Goal: Task Accomplishment & Management: Use online tool/utility

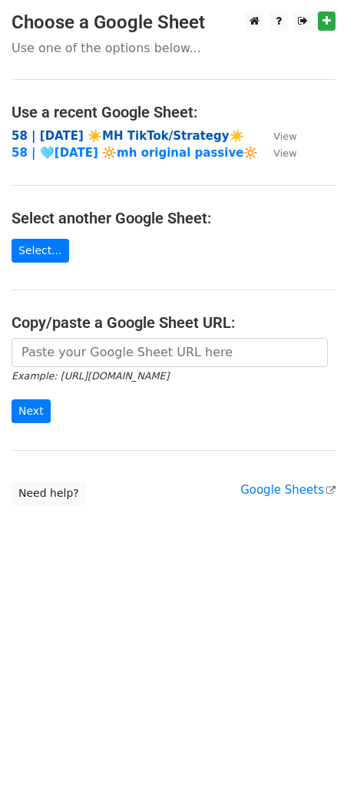
click at [88, 141] on strong "58 | AUG 9 ☀️MH TikTok/Strategy☀️" at bounding box center [128, 136] width 233 height 14
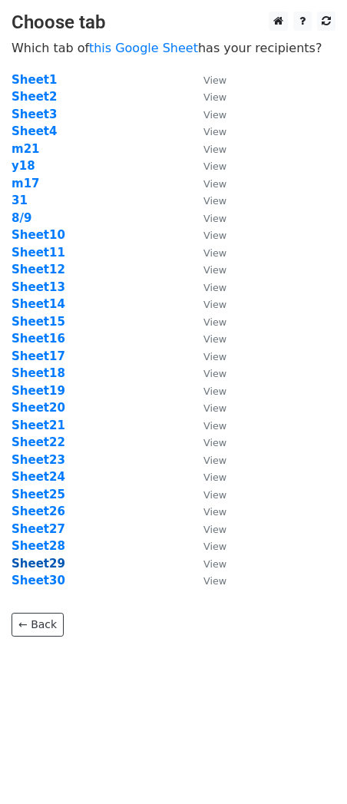
click at [50, 565] on strong "Sheet29" at bounding box center [39, 564] width 54 height 14
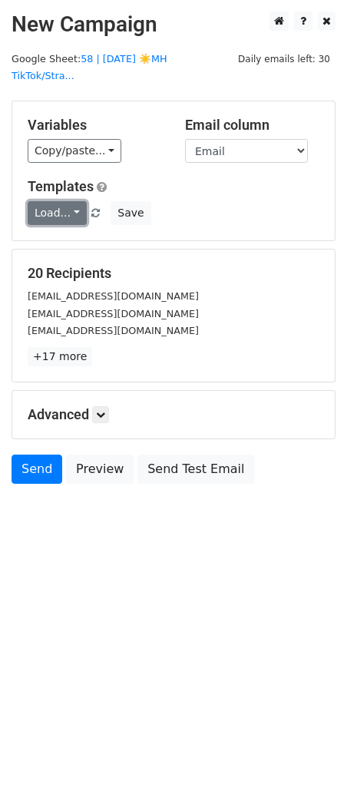
click at [58, 201] on link "Load..." at bounding box center [57, 213] width 59 height 24
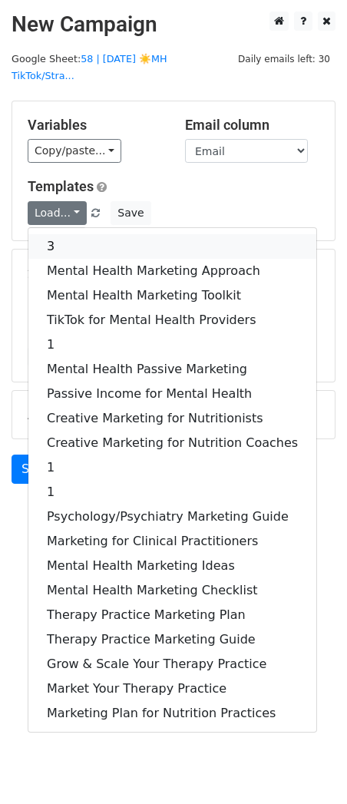
click at [63, 234] on link "3" at bounding box center [172, 246] width 288 height 25
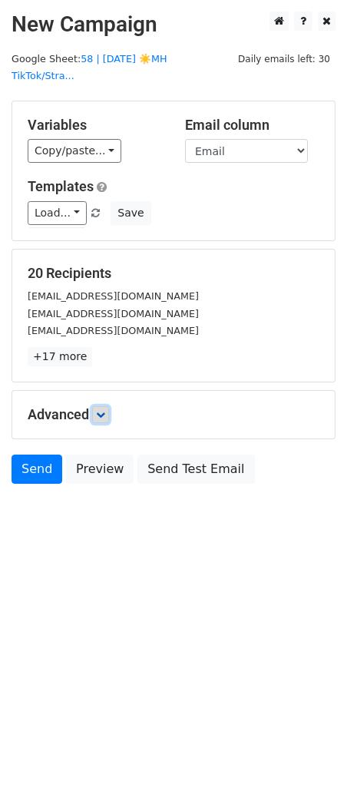
click at [101, 410] on icon at bounding box center [100, 414] width 9 height 9
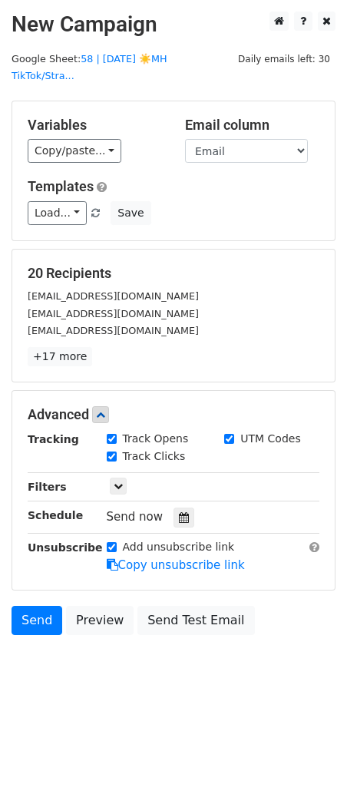
click at [165, 507] on div "Send now" at bounding box center [197, 517] width 180 height 21
click at [179, 512] on icon at bounding box center [184, 517] width 10 height 11
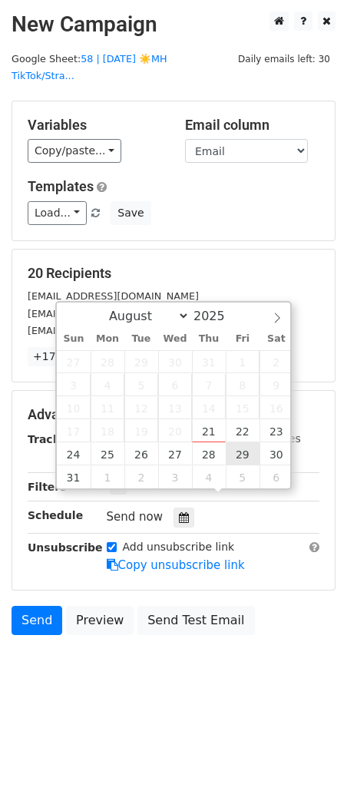
type input "2025-08-29 12:00"
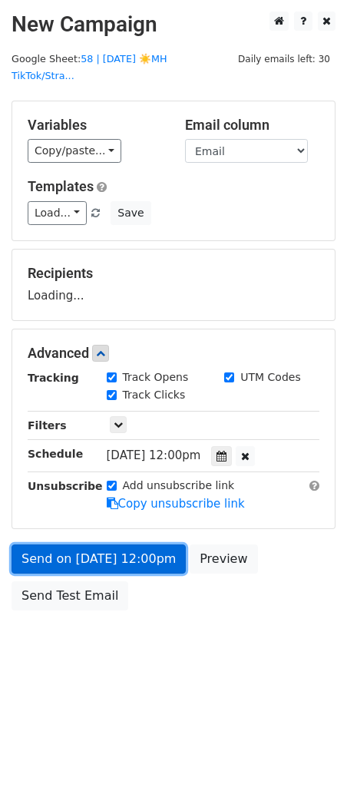
click at [128, 554] on link "Send on Aug 29 at 12:00pm" at bounding box center [99, 559] width 174 height 29
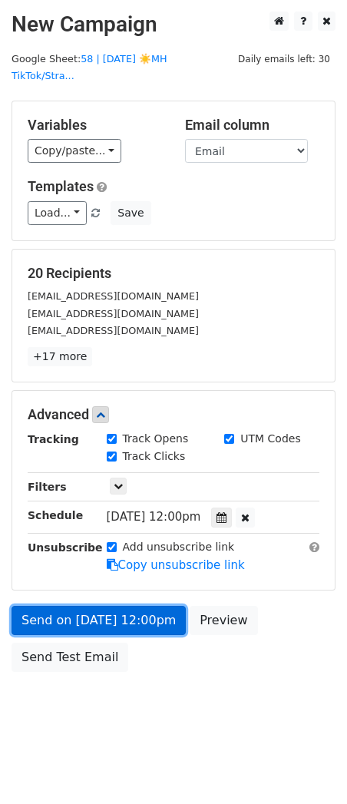
click at [73, 612] on link "Send on Aug 29 at 12:00pm" at bounding box center [99, 620] width 174 height 29
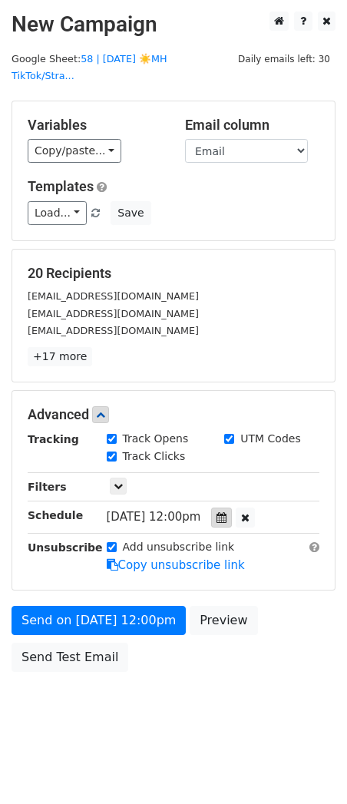
click at [227, 512] on icon at bounding box center [222, 517] width 10 height 11
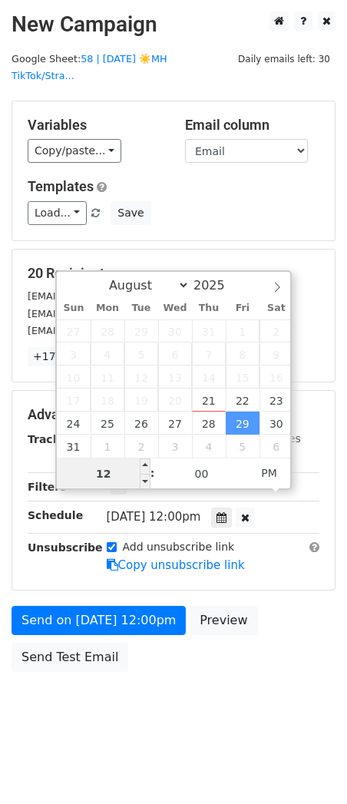
click at [114, 472] on input "12" at bounding box center [104, 474] width 94 height 31
type input "7"
type input "2025-08-29 07:00"
type input "07"
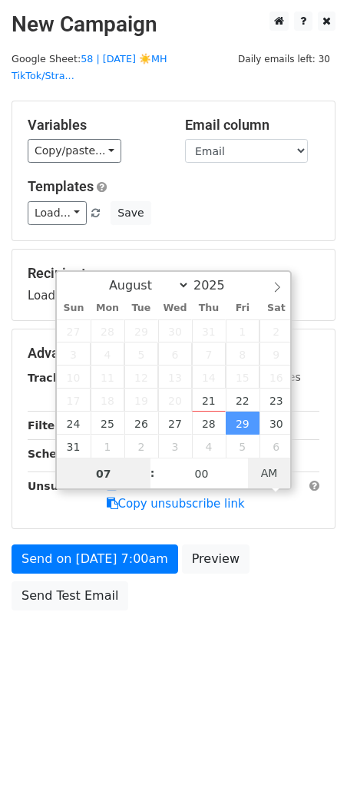
click at [265, 467] on span "AM" at bounding box center [269, 473] width 42 height 31
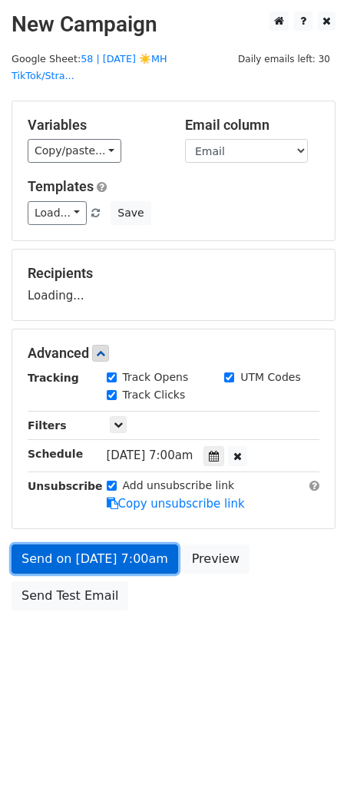
click at [144, 545] on link "Send on Aug 29 at 7:00am" at bounding box center [95, 559] width 167 height 29
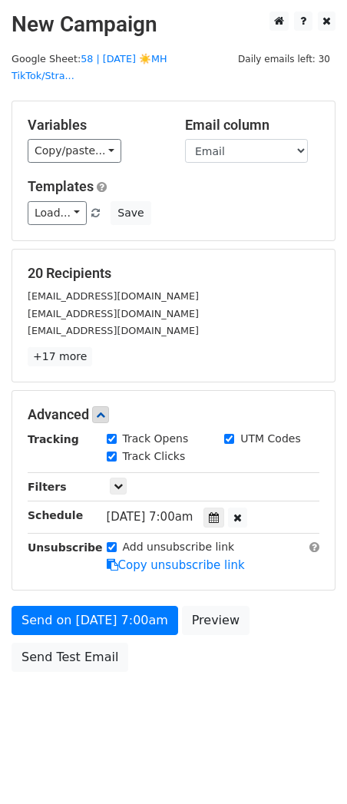
click at [70, 585] on form "Variables Copy/paste... {{Email}} Email column Email Templates Load... 3 Mental…" at bounding box center [174, 390] width 324 height 579
click at [70, 643] on link "Send Test Email" at bounding box center [70, 657] width 117 height 29
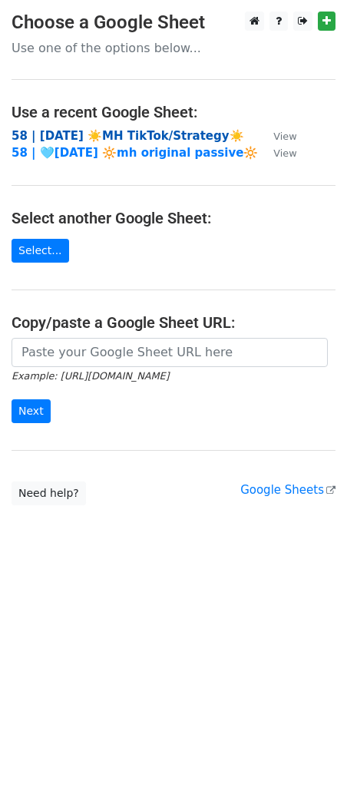
click at [137, 133] on strong "58 | AUG 9 ☀️MH TikTok/Strategy☀️" at bounding box center [128, 136] width 233 height 14
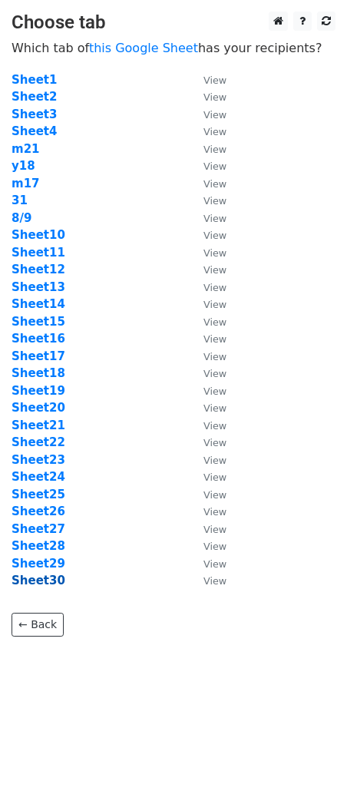
click at [35, 579] on strong "Sheet30" at bounding box center [39, 581] width 54 height 14
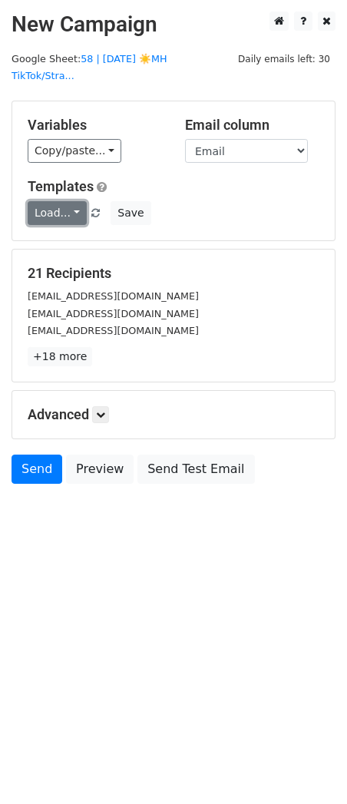
click at [58, 203] on link "Load..." at bounding box center [57, 213] width 59 height 24
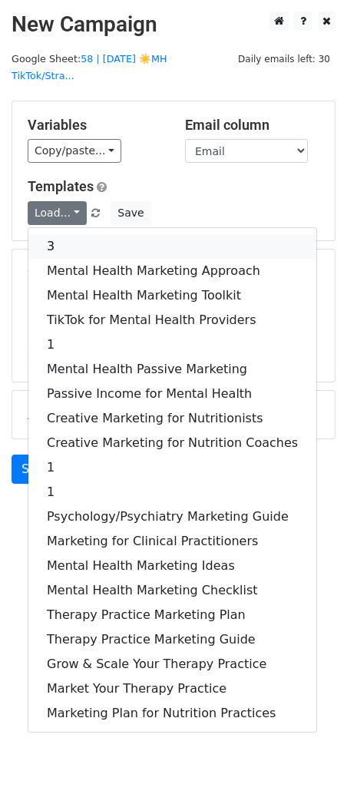
click at [58, 234] on link "3" at bounding box center [172, 246] width 288 height 25
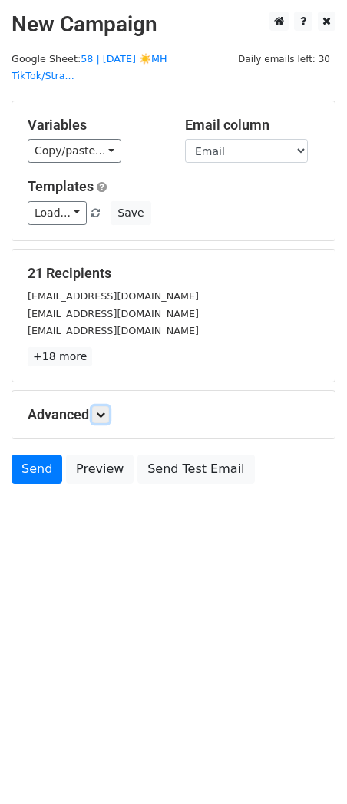
drag, startPoint x: 108, startPoint y: 398, endPoint x: 183, endPoint y: 528, distance: 149.7
click at [109, 406] on link at bounding box center [100, 414] width 17 height 17
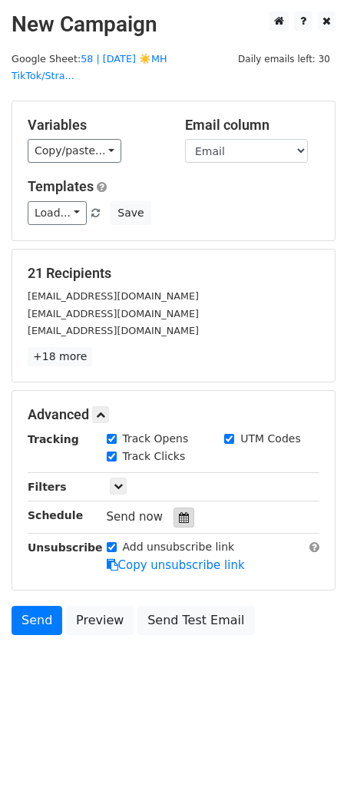
click at [179, 512] on icon at bounding box center [184, 517] width 10 height 11
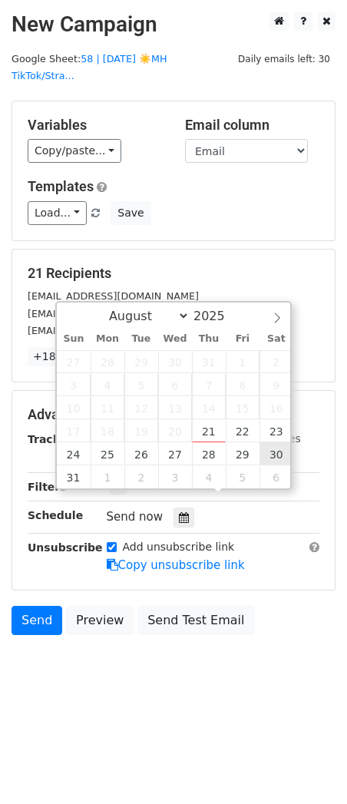
type input "2025-08-30 12:00"
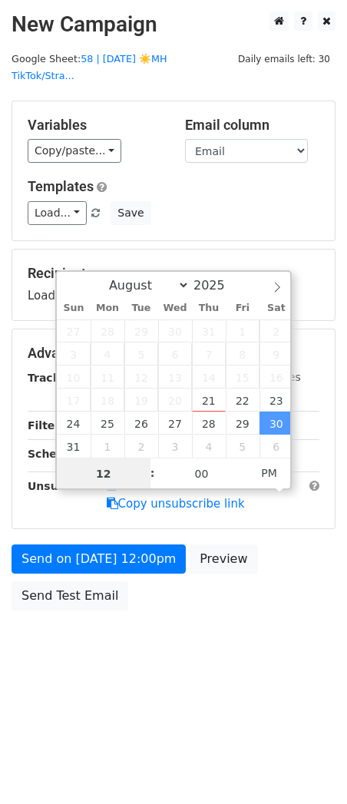
type input "8"
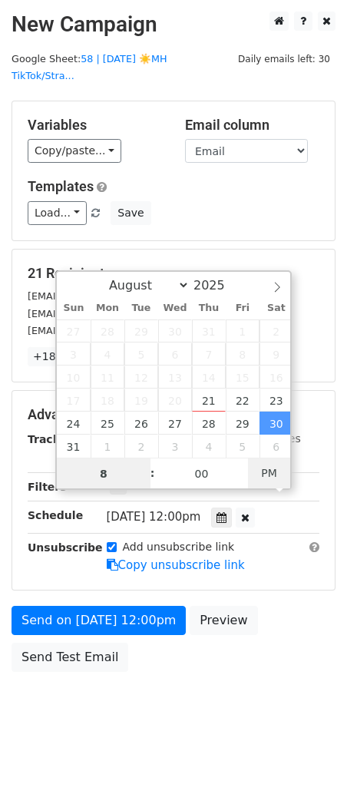
type input "2025-08-30 08:00"
type input "08"
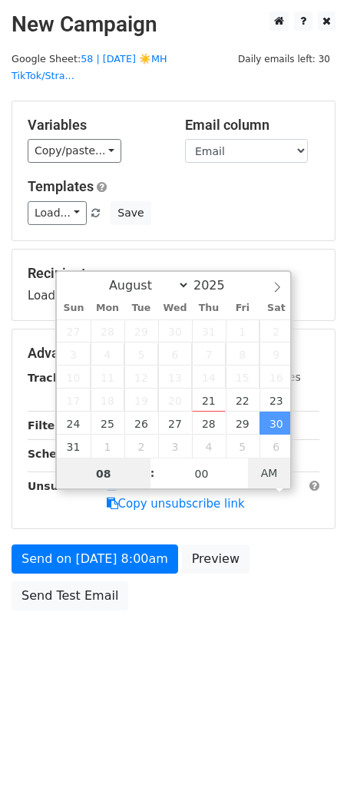
click at [271, 475] on span "AM" at bounding box center [269, 473] width 42 height 31
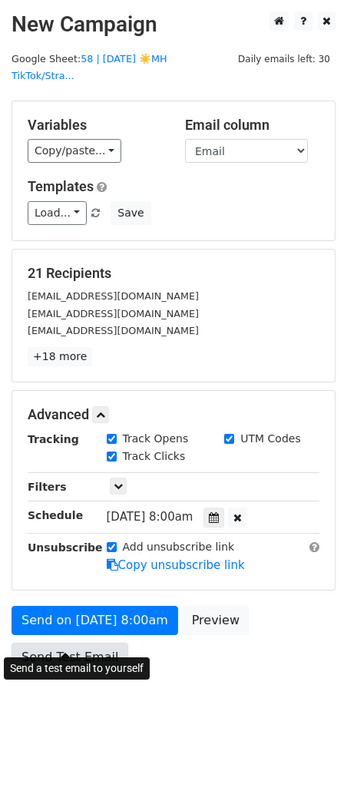
click at [77, 643] on link "Send Test Email" at bounding box center [70, 657] width 117 height 29
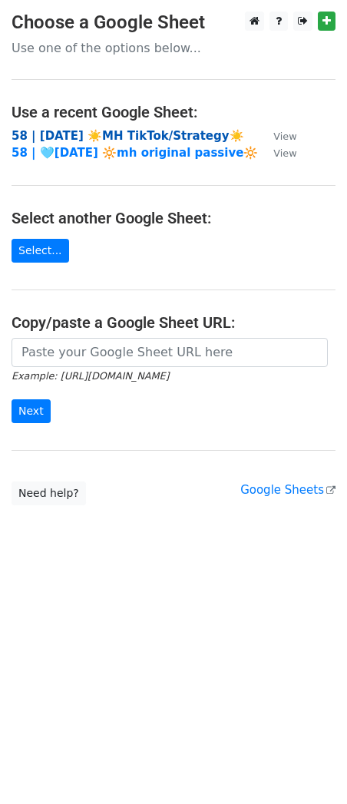
drag, startPoint x: 89, startPoint y: 145, endPoint x: 101, endPoint y: 139, distance: 13.1
click at [92, 143] on tbody "58 | [DATE] ☀️MH TikTok/Strategy☀️ View 58 | 🩵[DATE] 🔆mh original passive🔆 View" at bounding box center [155, 144] width 286 height 35
click at [108, 139] on strong "58 | [DATE] ☀️MH TikTok/Strategy☀️" at bounding box center [128, 136] width 233 height 14
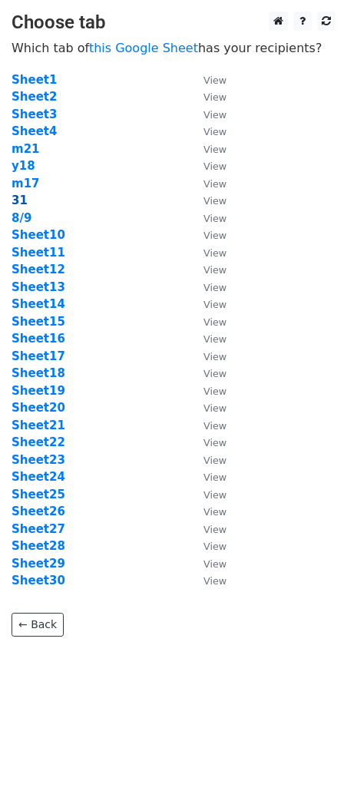
click at [15, 197] on strong "31" at bounding box center [20, 201] width 16 height 14
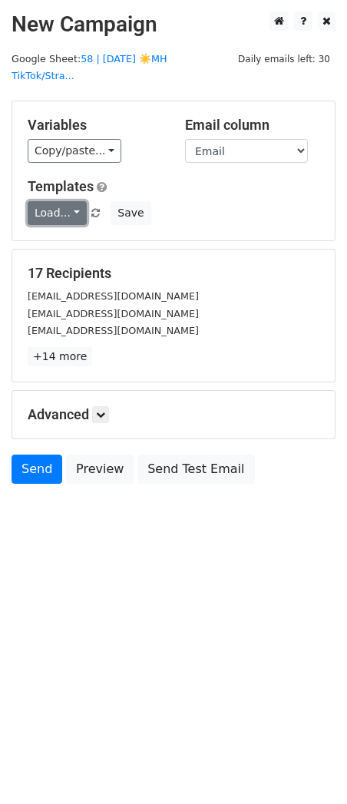
click at [41, 201] on link "Load..." at bounding box center [57, 213] width 59 height 24
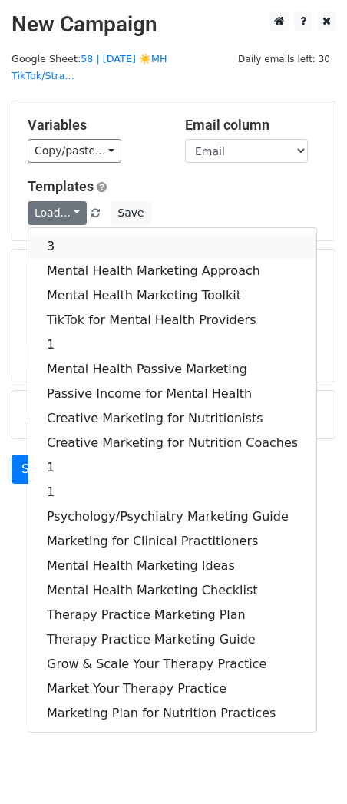
click at [47, 234] on link "3" at bounding box center [172, 246] width 288 height 25
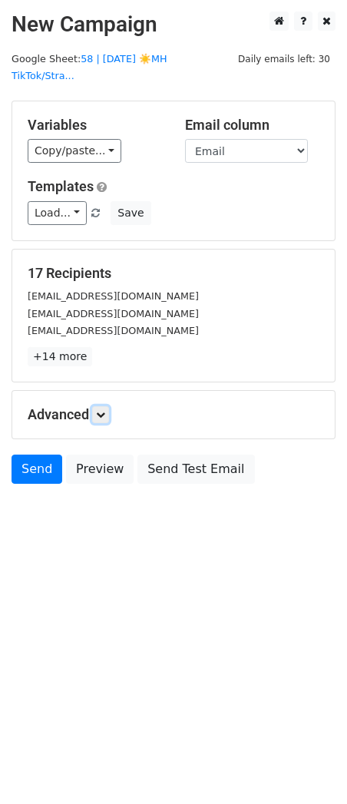
drag, startPoint x: 105, startPoint y: 392, endPoint x: 116, endPoint y: 396, distance: 11.4
click at [105, 410] on icon at bounding box center [100, 414] width 9 height 9
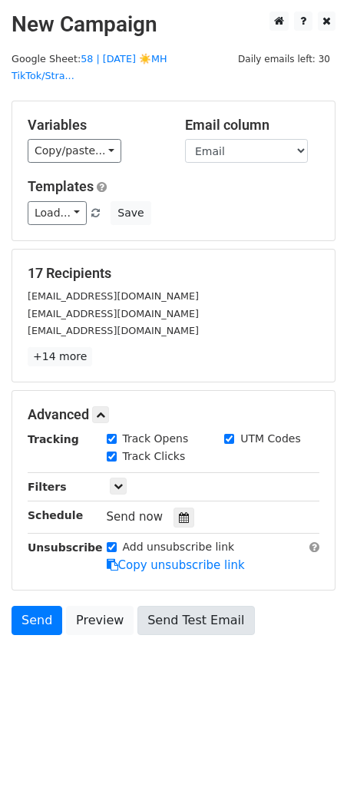
click at [177, 508] on div at bounding box center [184, 518] width 21 height 20
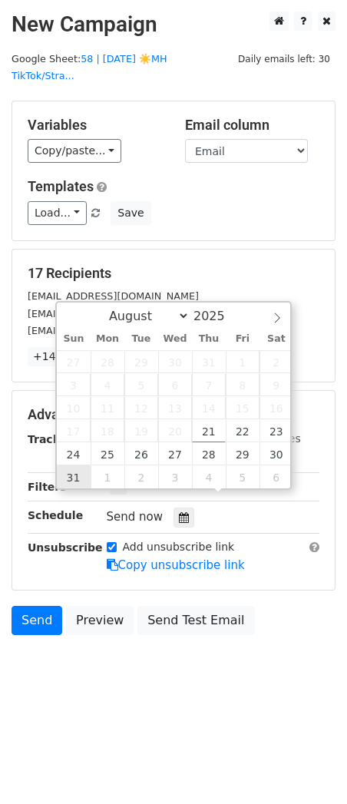
type input "2025-08-31 12:00"
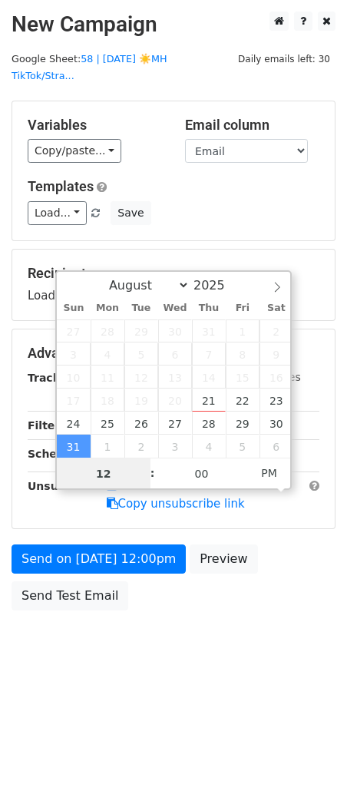
type input "9"
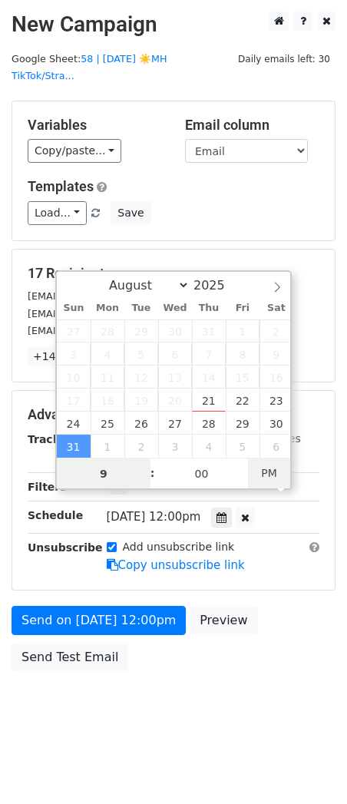
type input "2025-08-31 09:00"
type input "09"
click at [278, 479] on span "PM" at bounding box center [269, 473] width 42 height 31
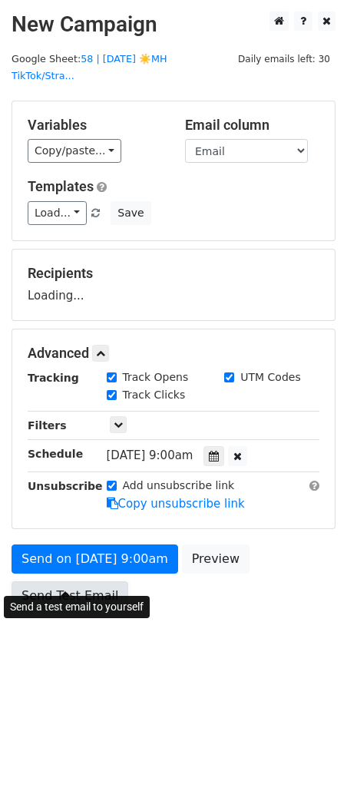
click at [78, 568] on form "Variables Copy/paste... {{Email}} Email column Email Templates Load... 3 Mental…" at bounding box center [174, 360] width 324 height 518
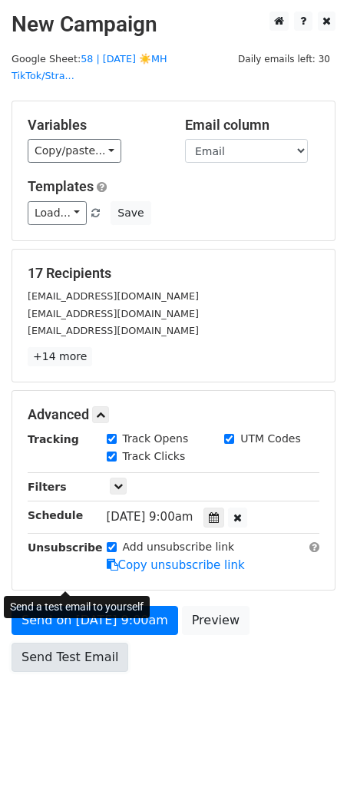
click at [70, 643] on link "Send Test Email" at bounding box center [70, 657] width 117 height 29
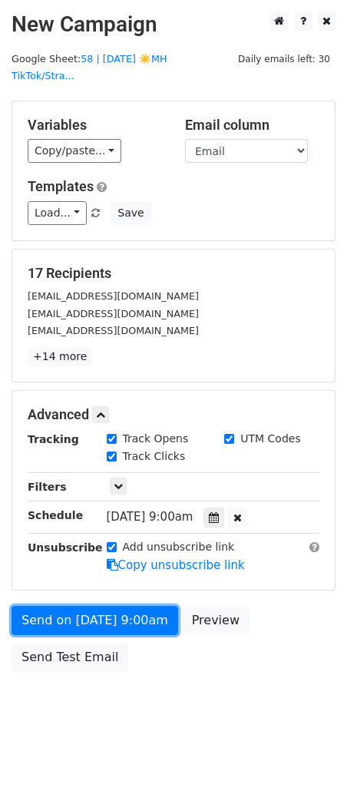
drag, startPoint x: 65, startPoint y: 597, endPoint x: 51, endPoint y: 622, distance: 28.9
click at [65, 606] on link "Send on Aug 31 at 9:00am" at bounding box center [95, 620] width 167 height 29
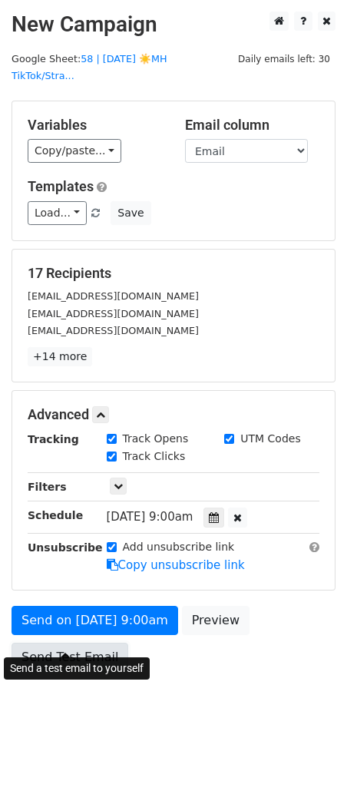
click at [48, 643] on link "Send Test Email" at bounding box center [70, 657] width 117 height 29
click at [47, 643] on link "Send Test Email" at bounding box center [70, 657] width 117 height 29
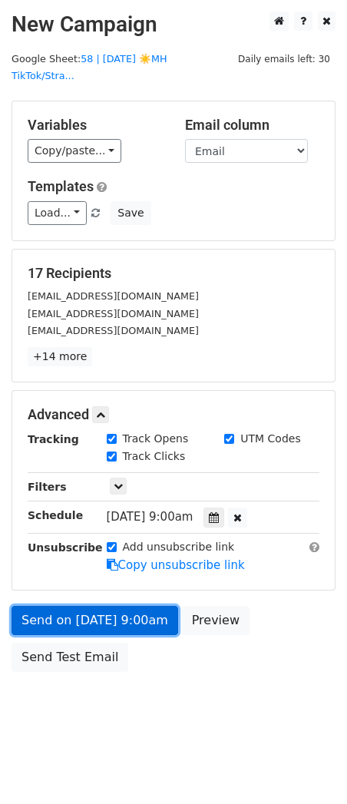
click at [67, 606] on link "Send on Aug 31 at 9:00am" at bounding box center [95, 620] width 167 height 29
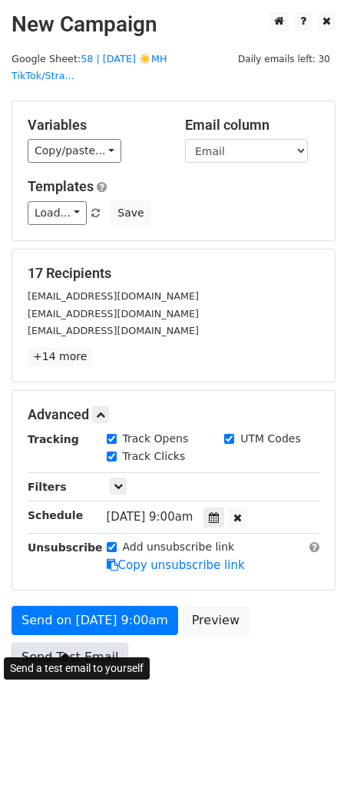
click at [58, 643] on link "Send Test Email" at bounding box center [70, 657] width 117 height 29
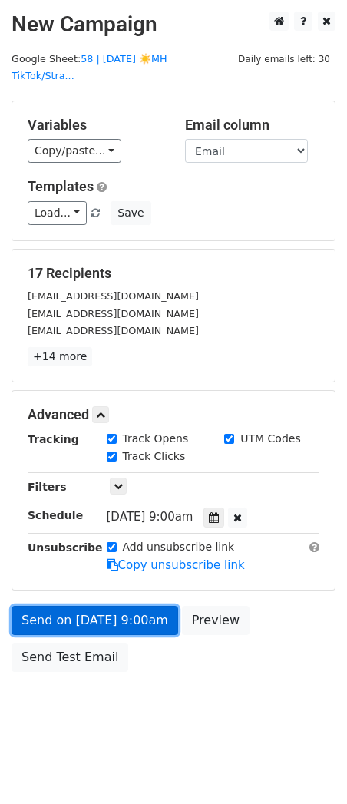
click at [77, 606] on link "Send on Aug 31 at 9:00am" at bounding box center [95, 620] width 167 height 29
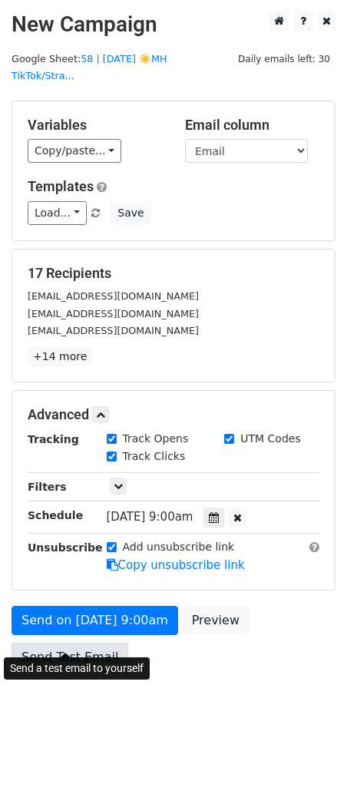
click at [64, 644] on link "Send Test Email" at bounding box center [70, 657] width 117 height 29
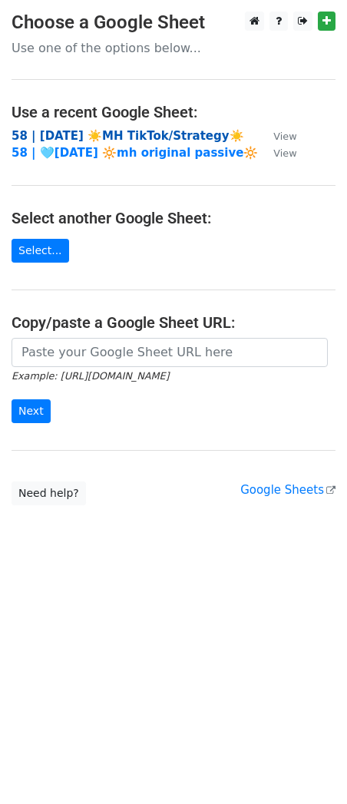
click at [49, 137] on strong "58 | AUG 9 ☀️MH TikTok/Strategy☀️" at bounding box center [128, 136] width 233 height 14
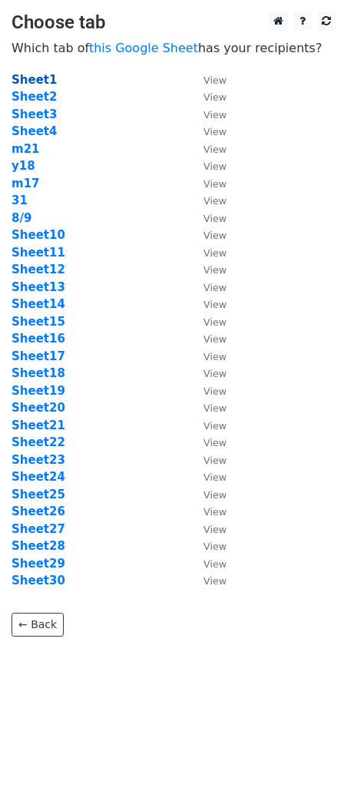
click at [31, 78] on strong "Sheet1" at bounding box center [34, 80] width 45 height 14
click at [49, 96] on strong "Sheet2" at bounding box center [34, 97] width 45 height 14
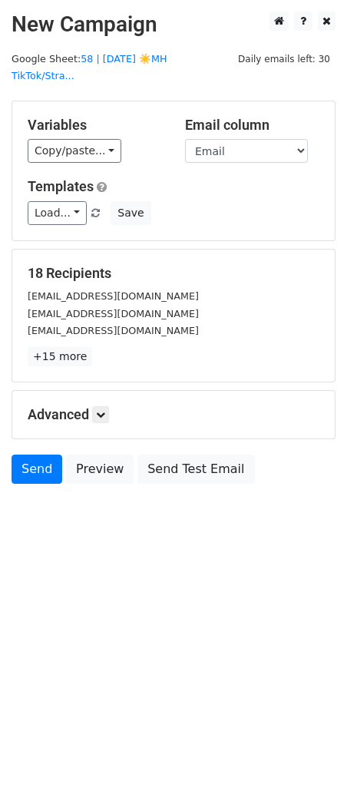
click at [67, 182] on div "Templates Load... 3 Mental Health Marketing Approach Mental Health Marketing To…" at bounding box center [173, 201] width 315 height 47
click at [70, 201] on link "Load..." at bounding box center [57, 213] width 59 height 24
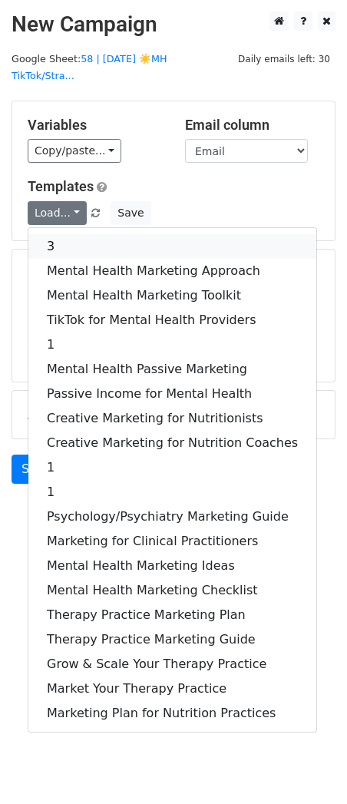
click at [98, 234] on link "3" at bounding box center [172, 246] width 288 height 25
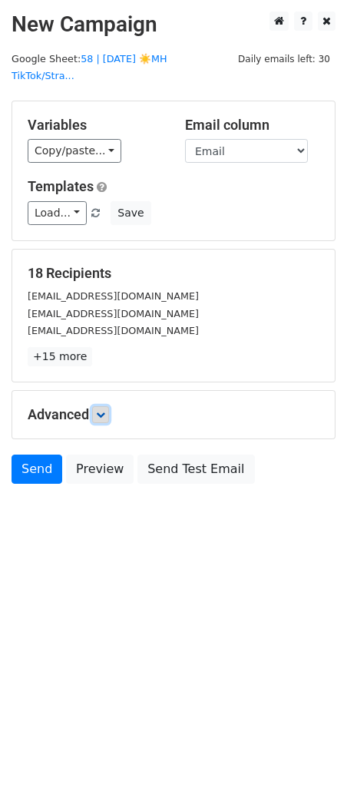
click at [101, 410] on icon at bounding box center [100, 414] width 9 height 9
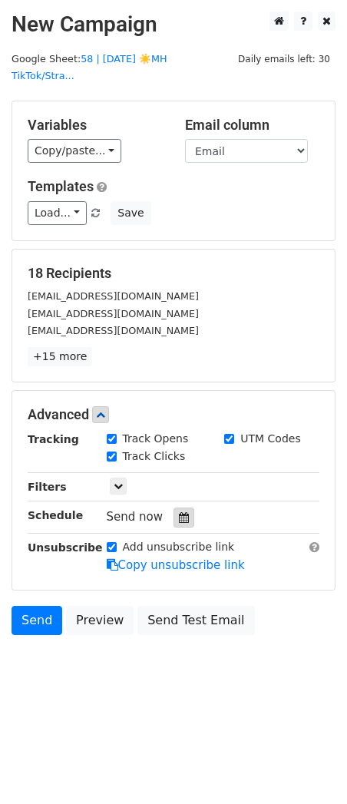
click at [179, 512] on icon at bounding box center [184, 517] width 10 height 11
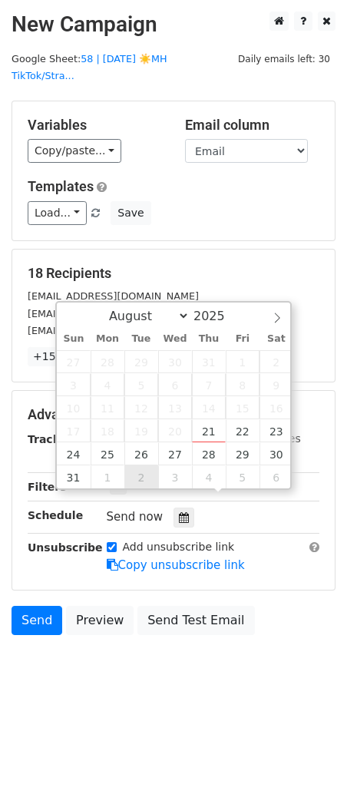
type input "2025-09-02 12:00"
select select "8"
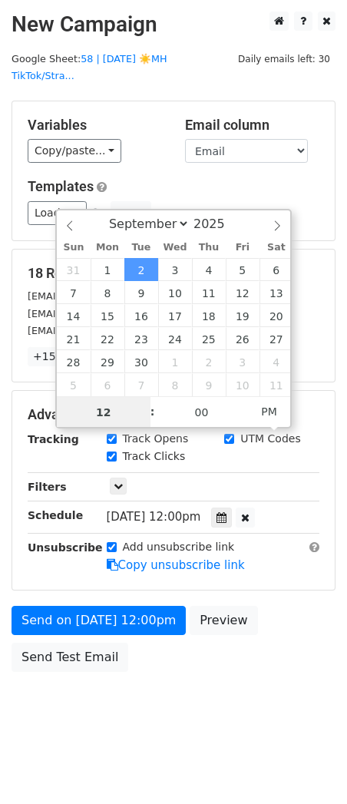
type input "8"
type input "2025-09-02 08:00"
type input "08"
click at [262, 407] on span "AM" at bounding box center [269, 411] width 42 height 31
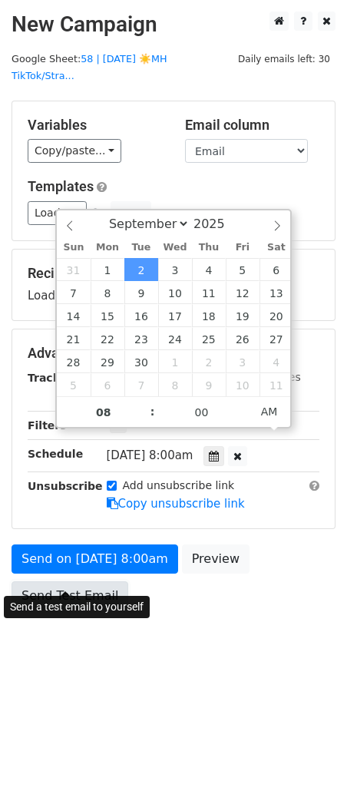
click at [67, 576] on form "Variables Copy/paste... {{Email}} Email column Email Templates Load... 3 Mental…" at bounding box center [174, 360] width 324 height 518
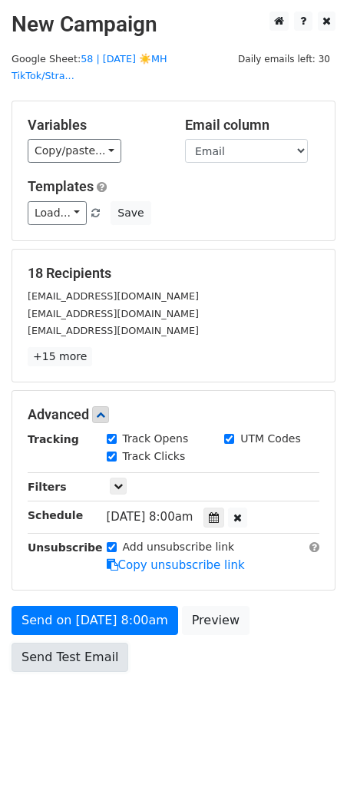
click at [68, 643] on link "Send Test Email" at bounding box center [70, 657] width 117 height 29
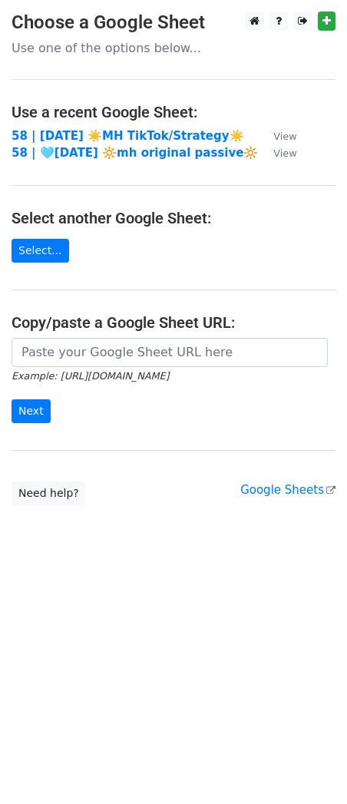
click at [76, 142] on td "58 | [DATE] ☀️MH TikTok/Strategy☀️" at bounding box center [135, 136] width 247 height 18
click at [87, 136] on strong "58 | [DATE] ☀️MH TikTok/Strategy☀️" at bounding box center [128, 136] width 233 height 14
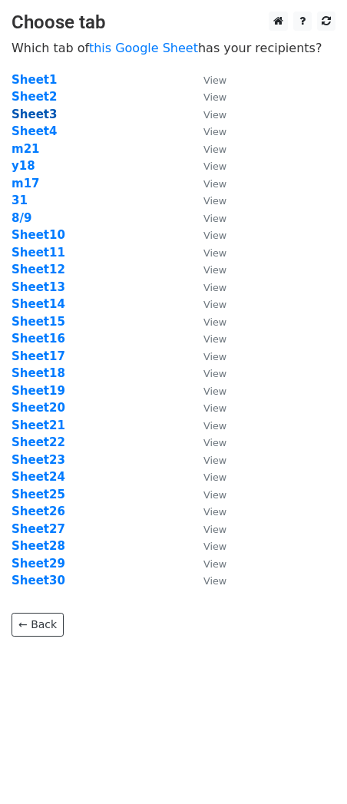
click at [37, 115] on strong "Sheet3" at bounding box center [34, 115] width 45 height 14
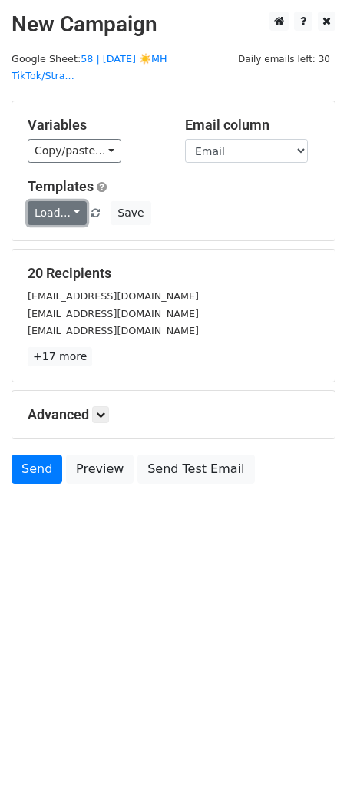
click at [55, 201] on link "Load..." at bounding box center [57, 213] width 59 height 24
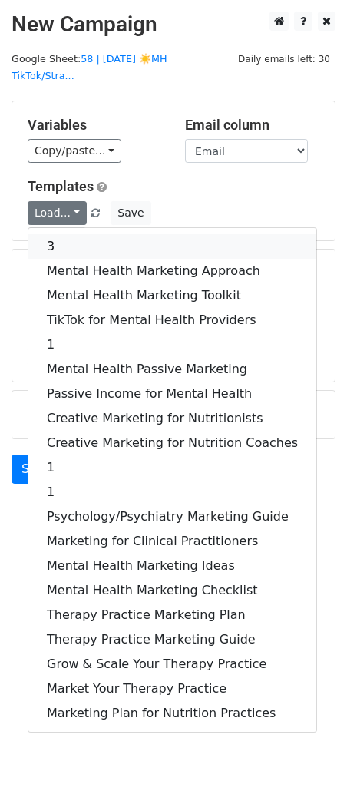
click at [59, 234] on link "3" at bounding box center [172, 246] width 288 height 25
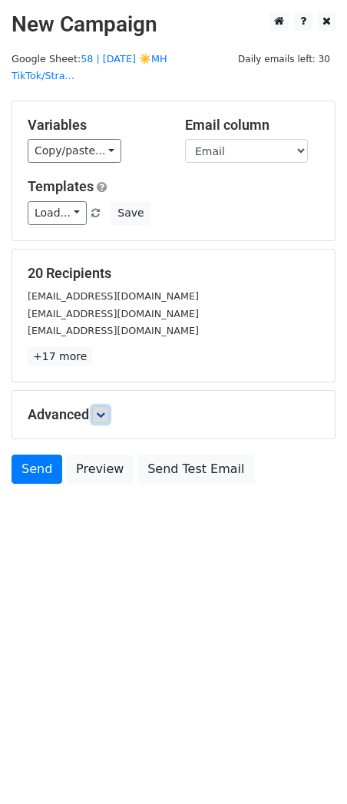
click at [104, 406] on link at bounding box center [100, 414] width 17 height 17
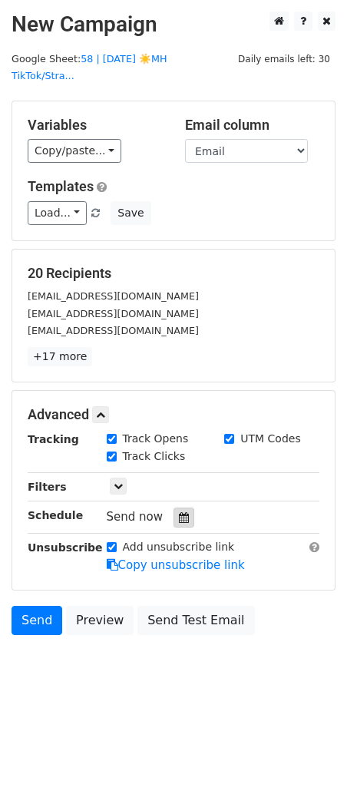
click at [174, 508] on div at bounding box center [184, 518] width 21 height 20
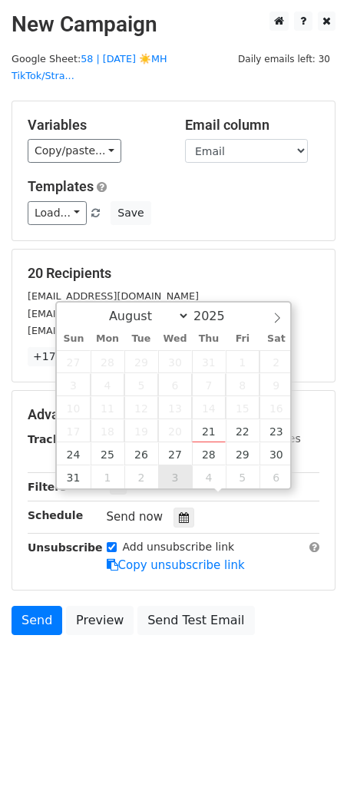
type input "2025-09-03 12:00"
select select "8"
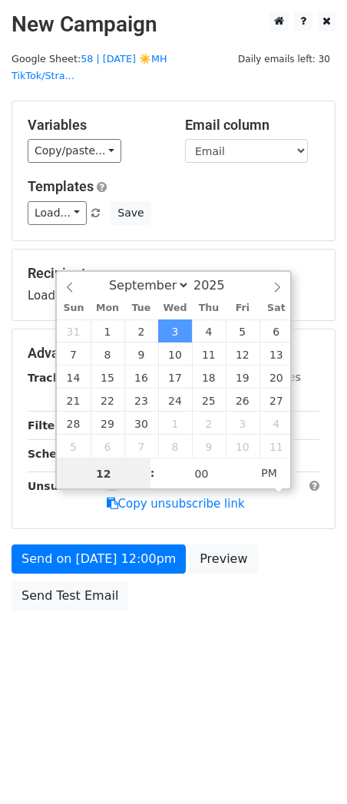
type input "8"
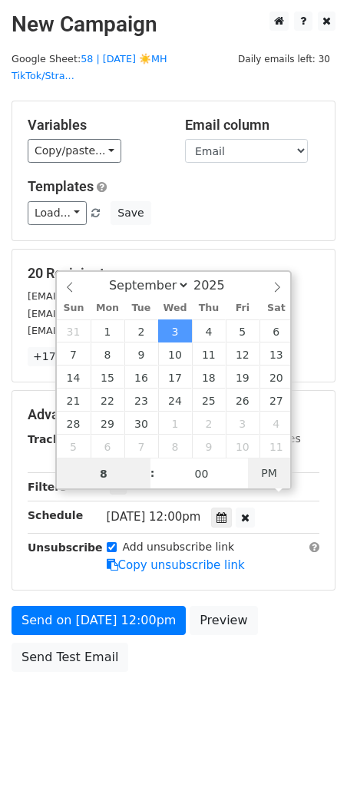
type input "2025-09-03 08:00"
type input "08"
click at [269, 475] on span "PM" at bounding box center [269, 473] width 42 height 31
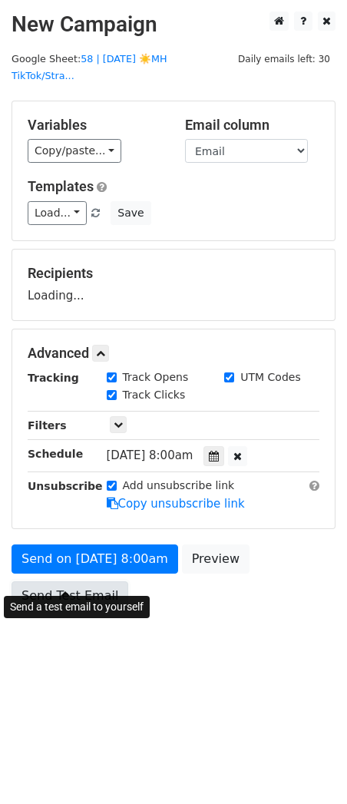
click at [88, 589] on link "Send Test Email" at bounding box center [70, 595] width 117 height 29
